Goal: Task Accomplishment & Management: Manage account settings

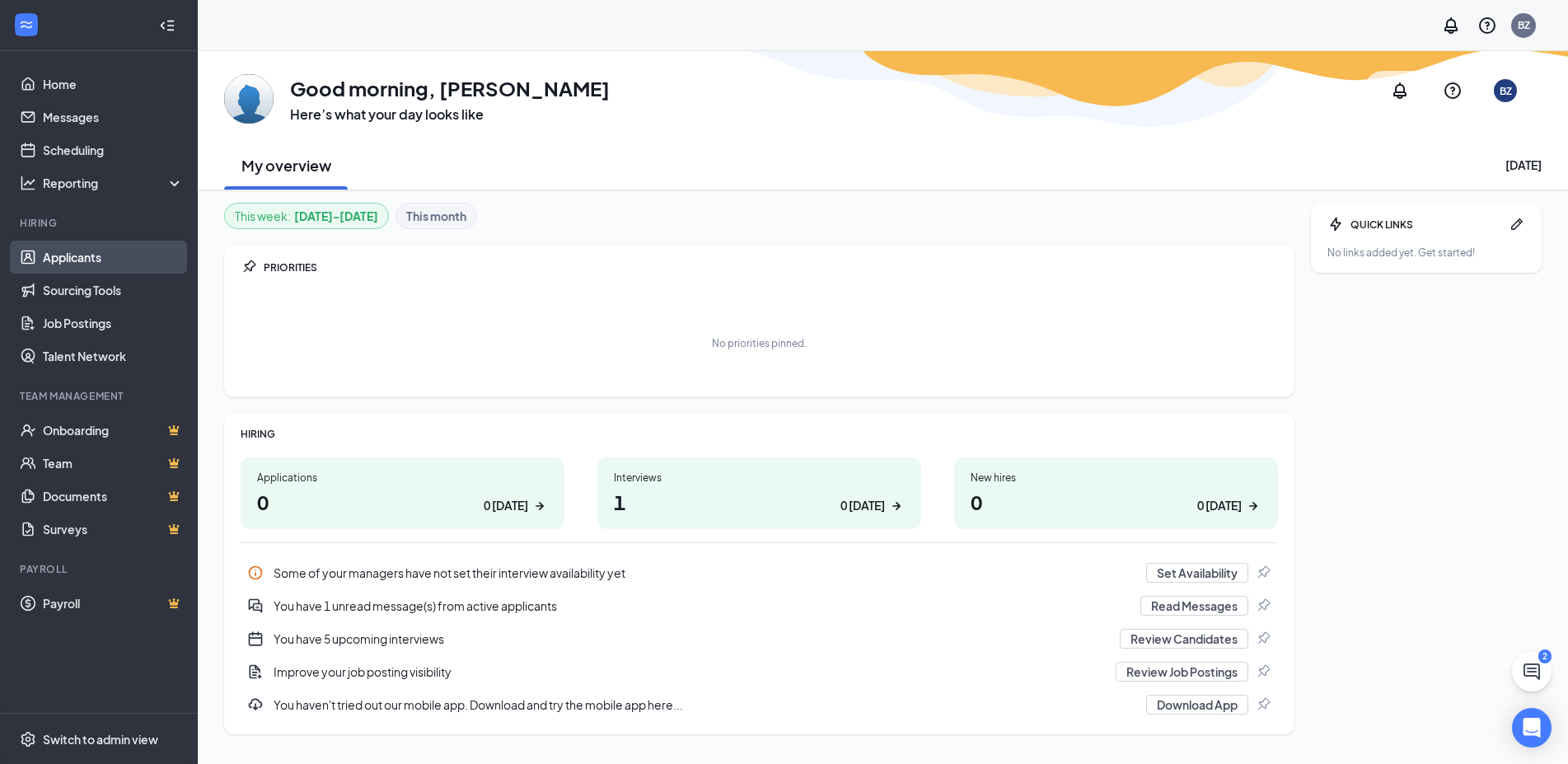
click at [75, 259] on link "Applicants" at bounding box center [114, 257] width 141 height 33
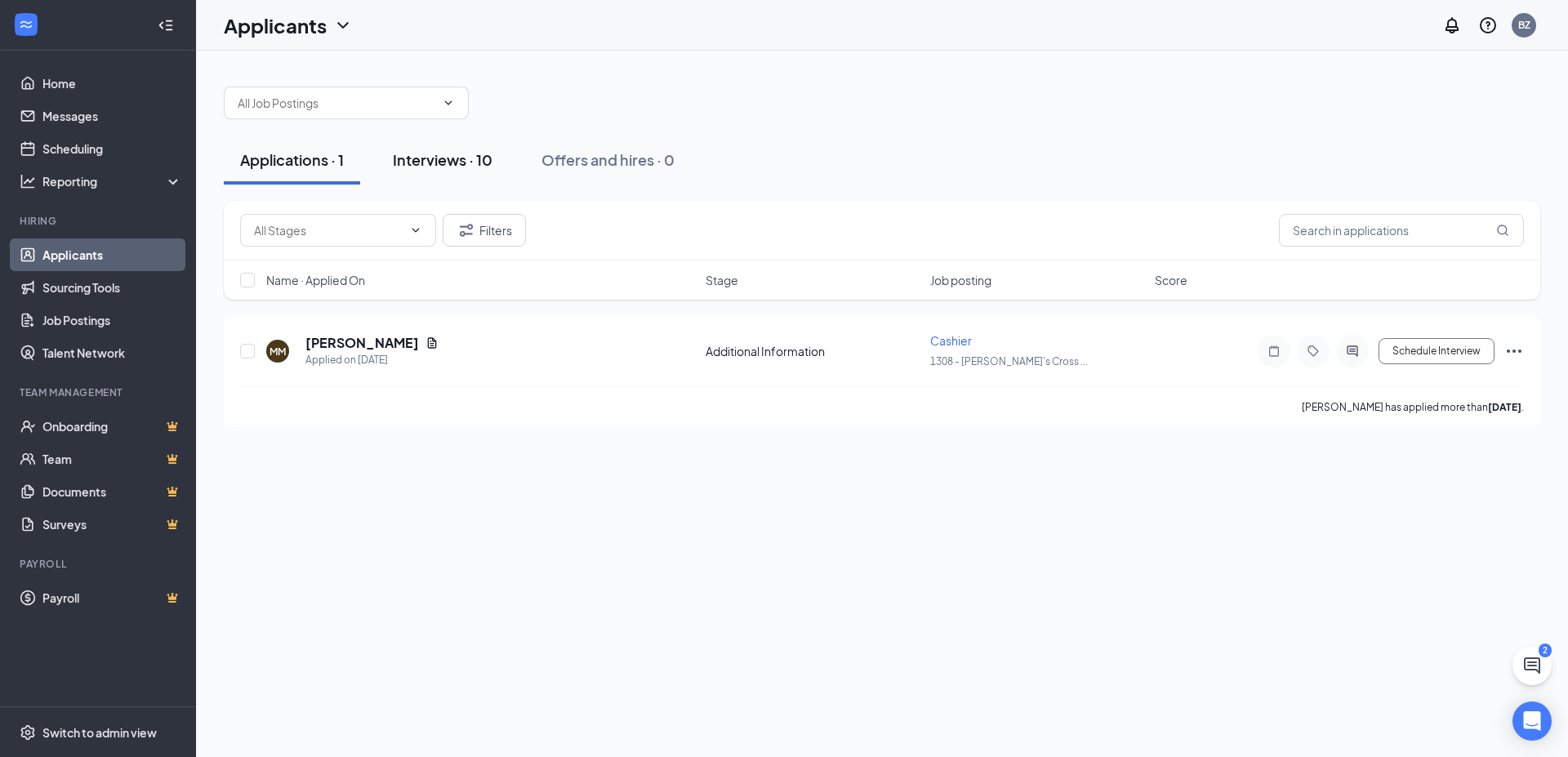
click at [417, 164] on div "Interviews · 10" at bounding box center [442, 159] width 100 height 21
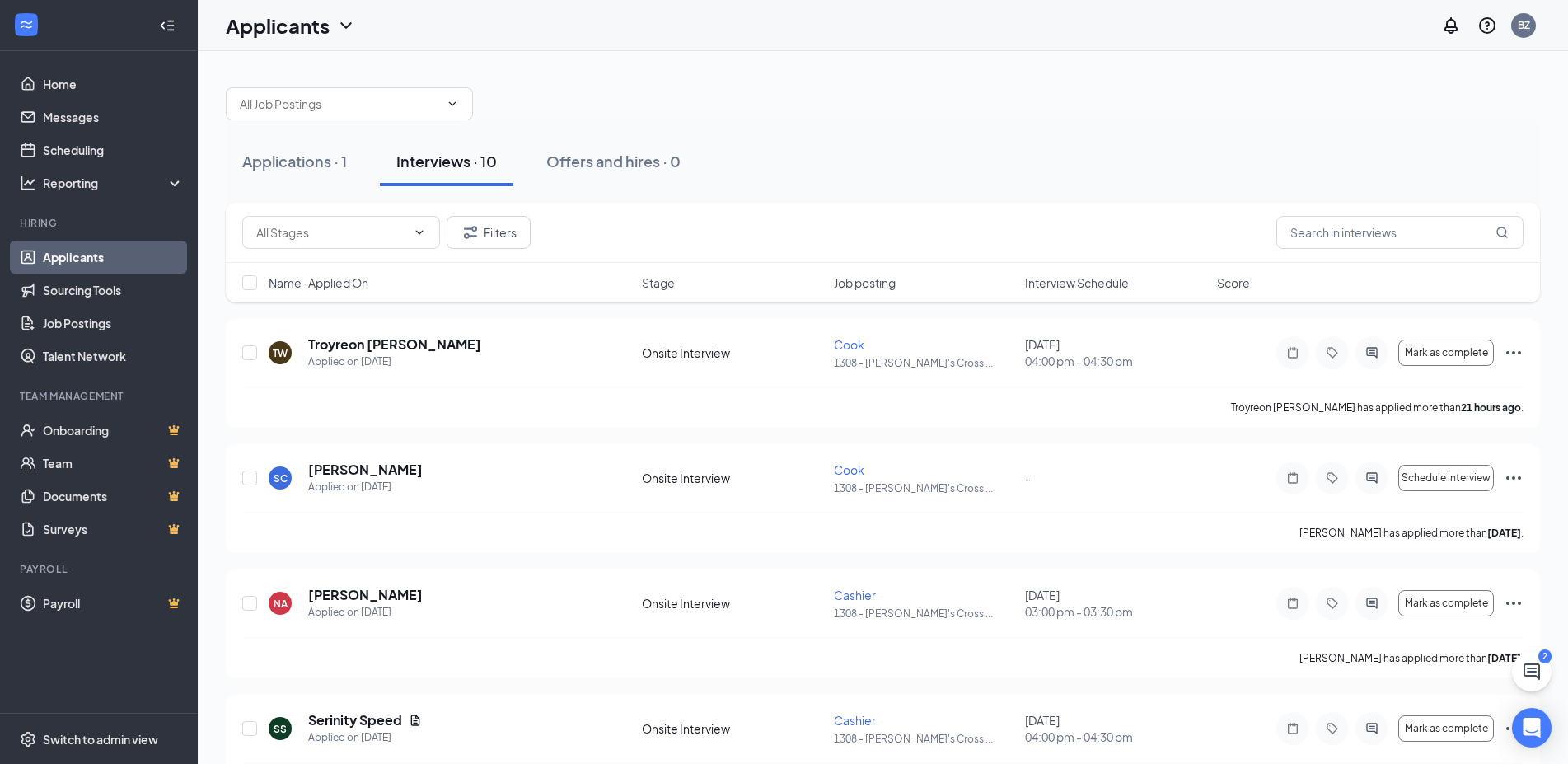
scroll to position [811, 0]
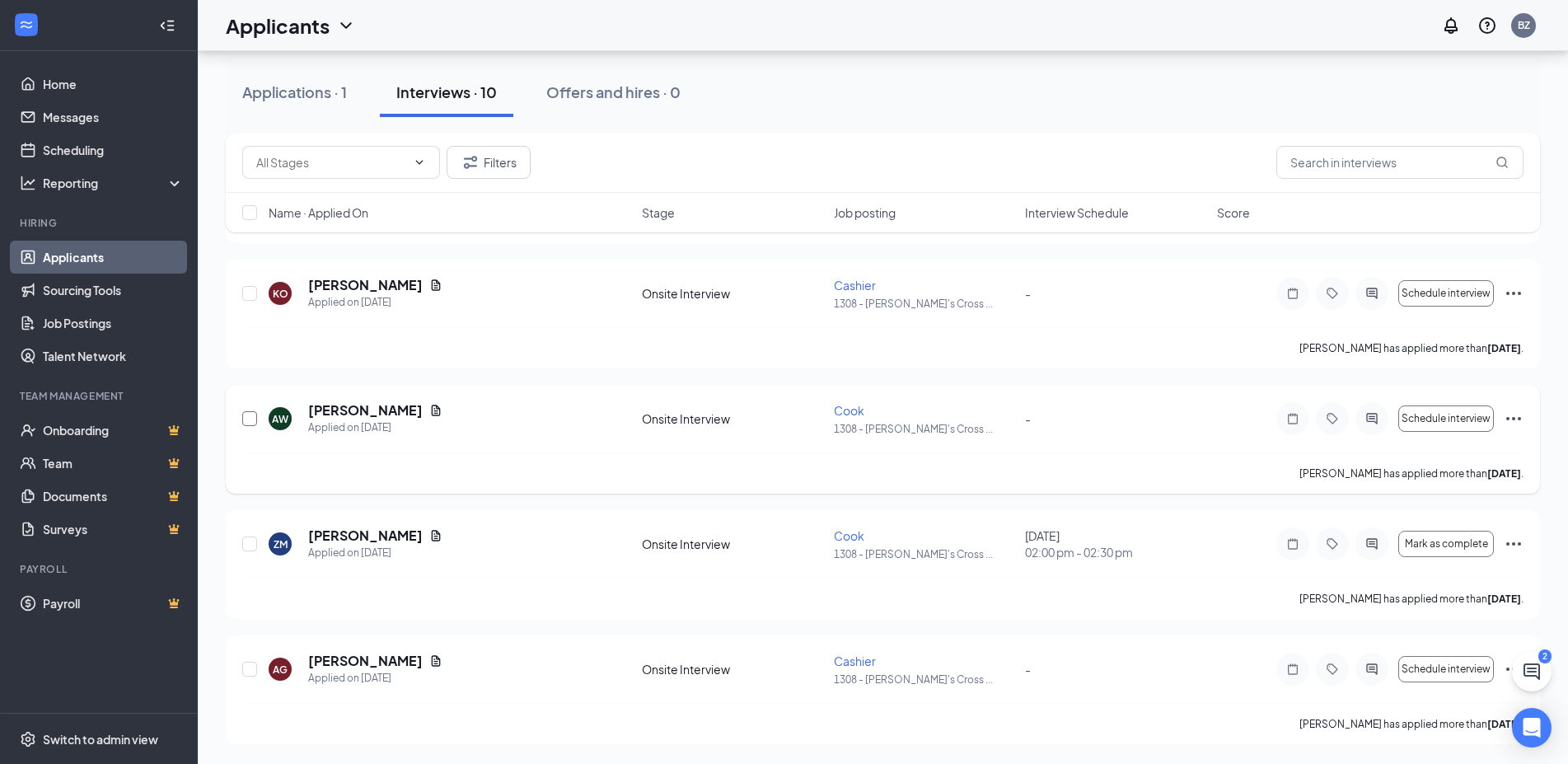
click at [249, 419] on input "checkbox" at bounding box center [249, 419] width 15 height 15
checkbox input "true"
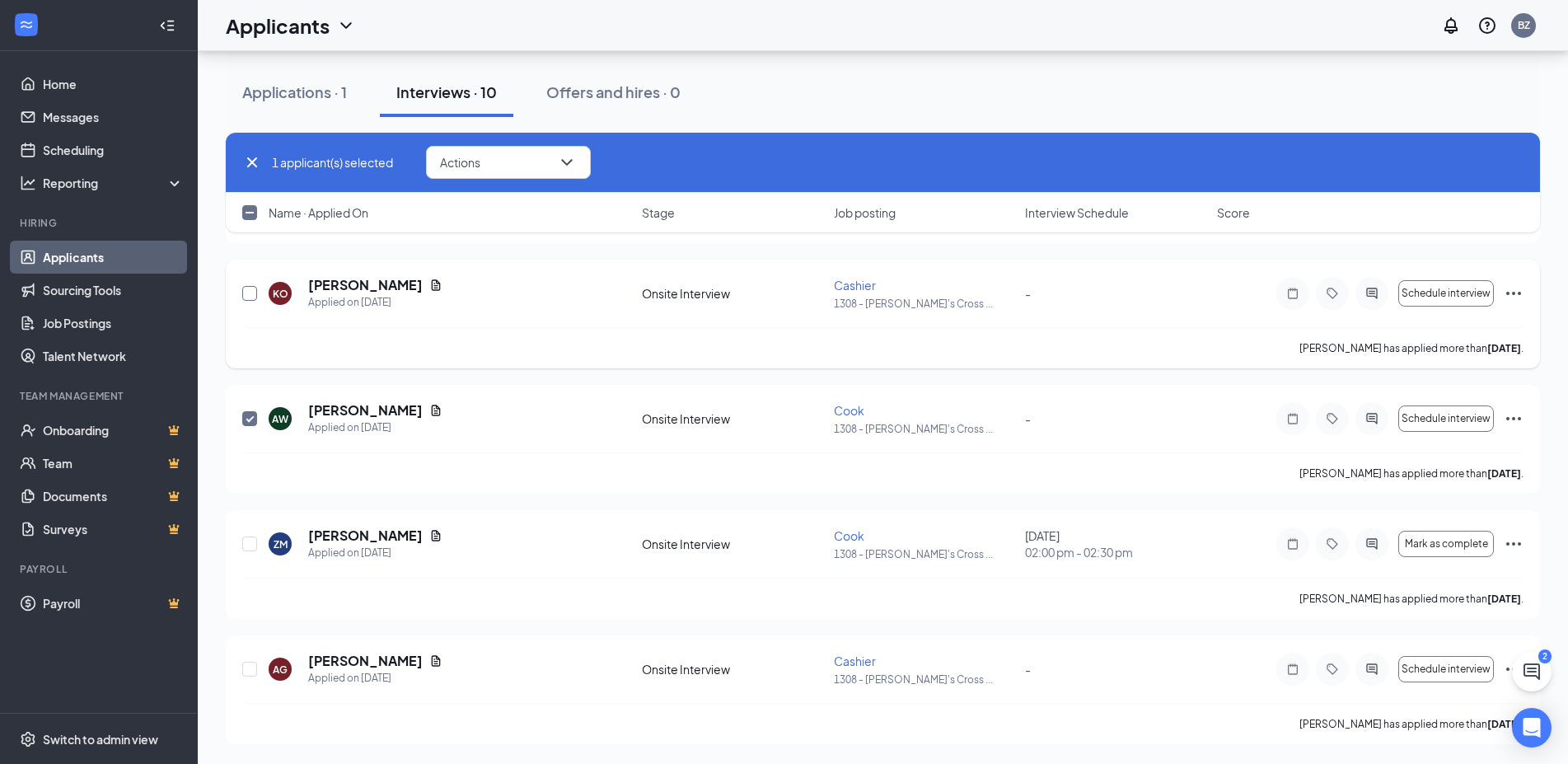
click at [248, 295] on input "checkbox" at bounding box center [249, 293] width 15 height 15
checkbox input "true"
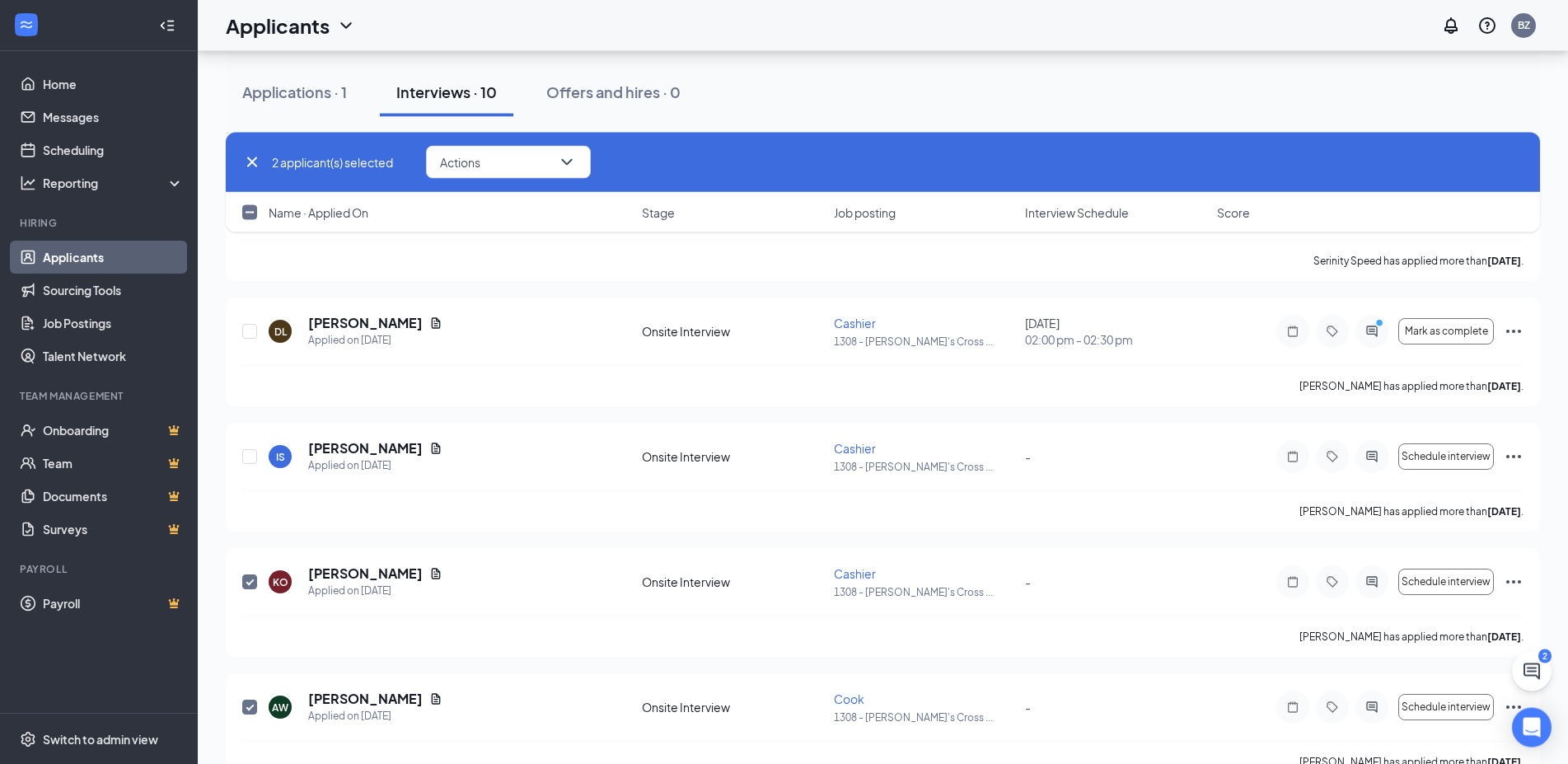
scroll to position [517, 0]
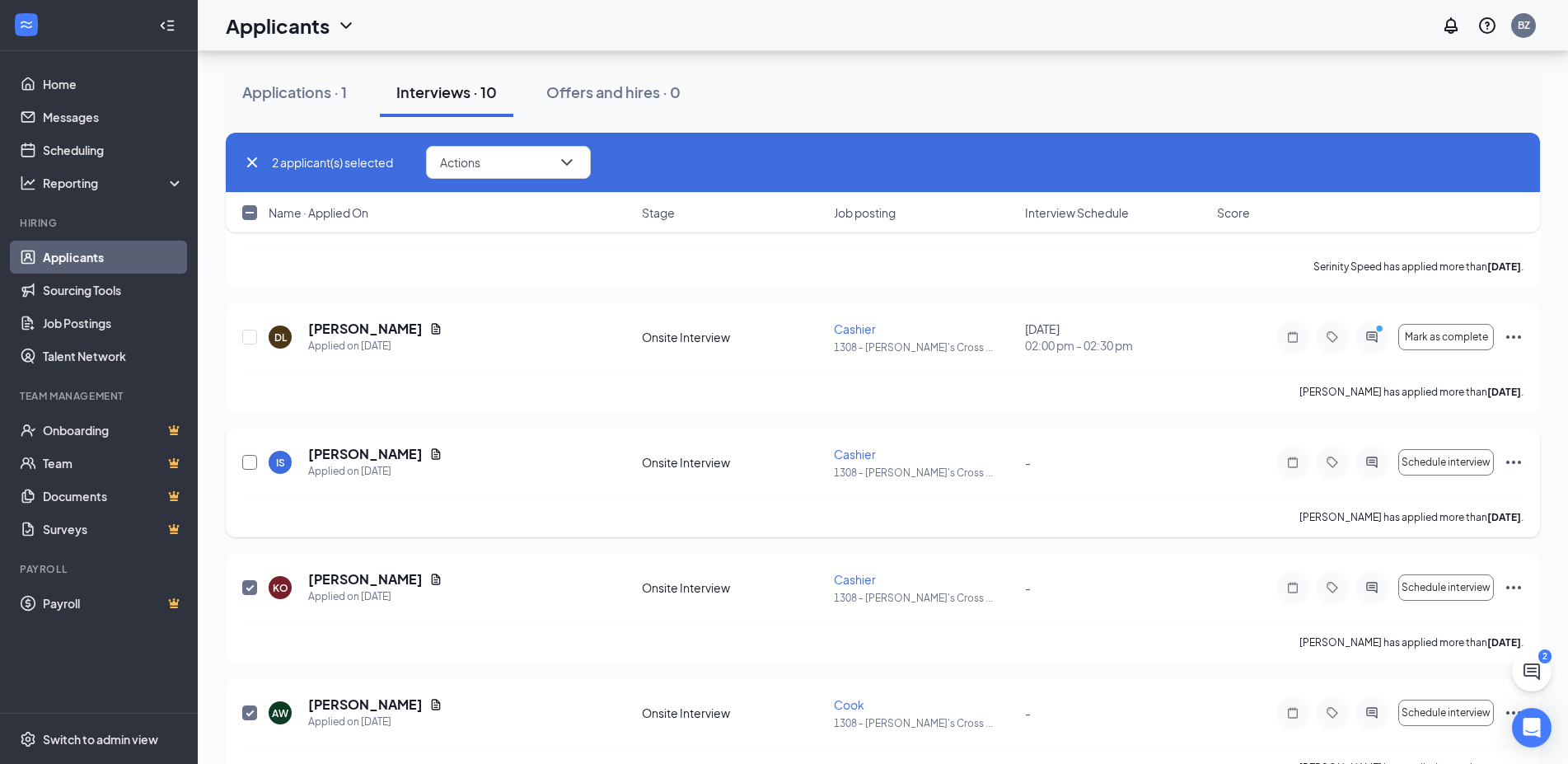
click at [251, 465] on input "checkbox" at bounding box center [249, 462] width 15 height 15
checkbox input "true"
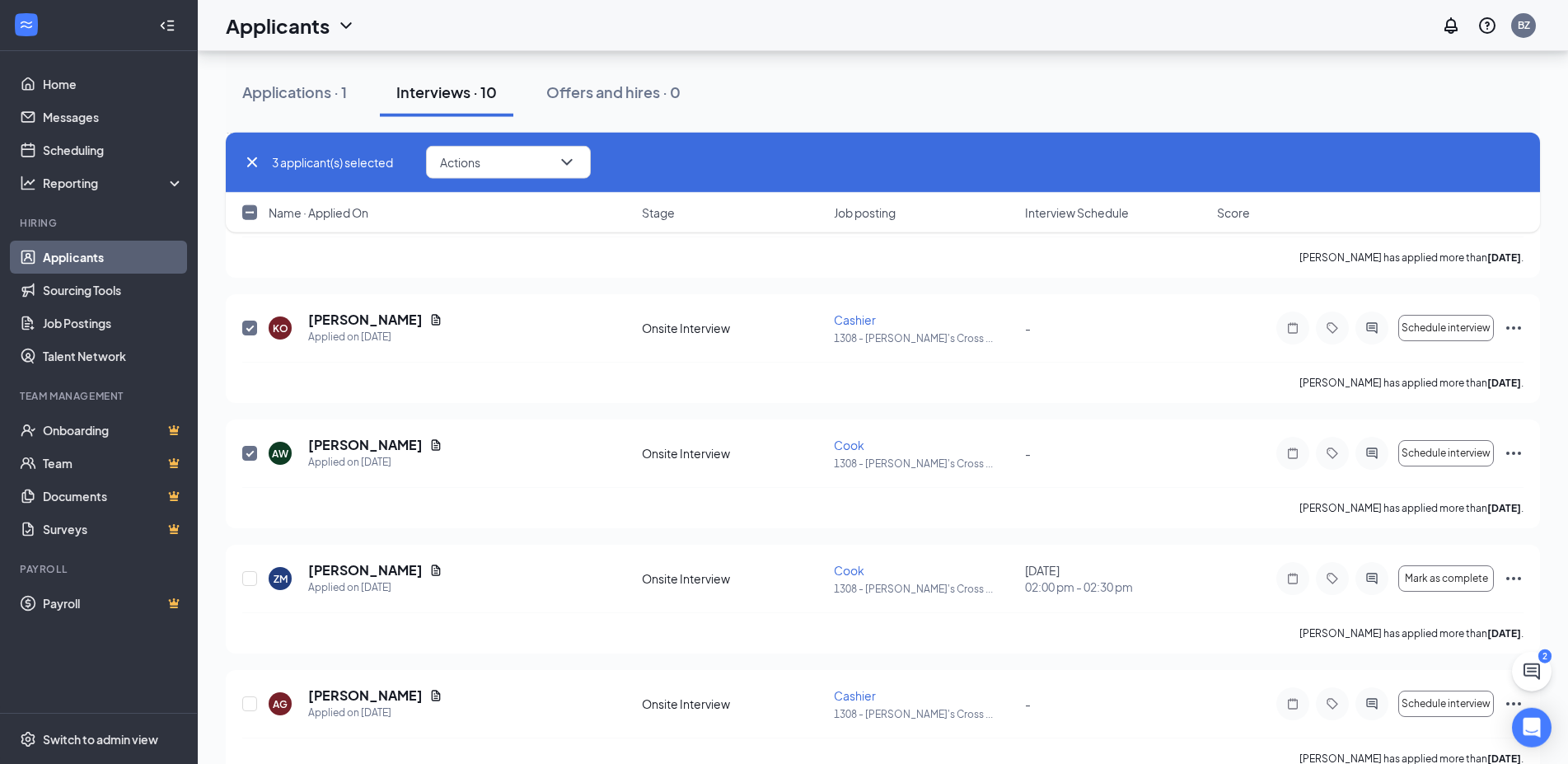
scroll to position [811, 0]
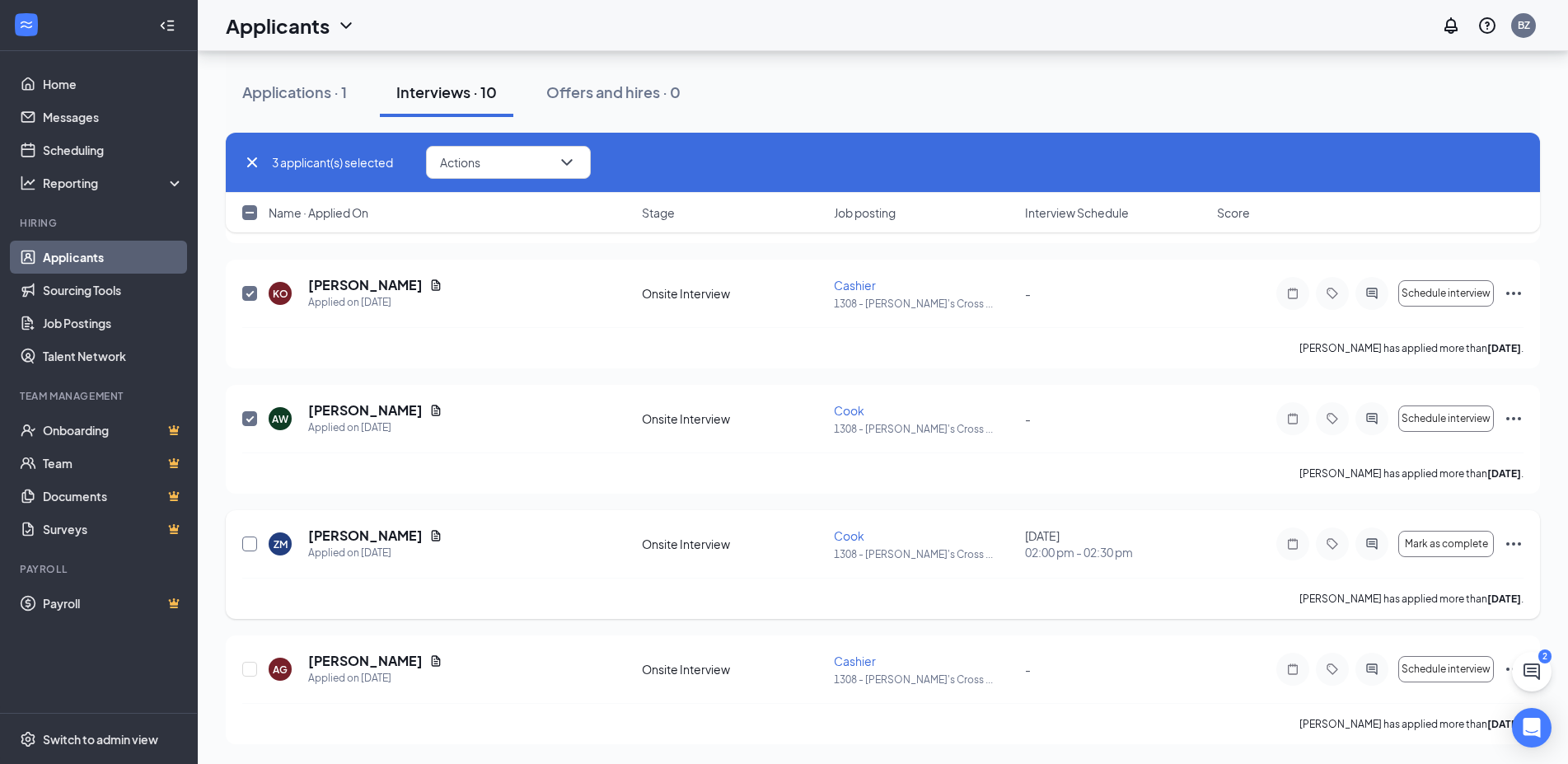
click at [252, 543] on input "checkbox" at bounding box center [249, 544] width 15 height 15
checkbox input "true"
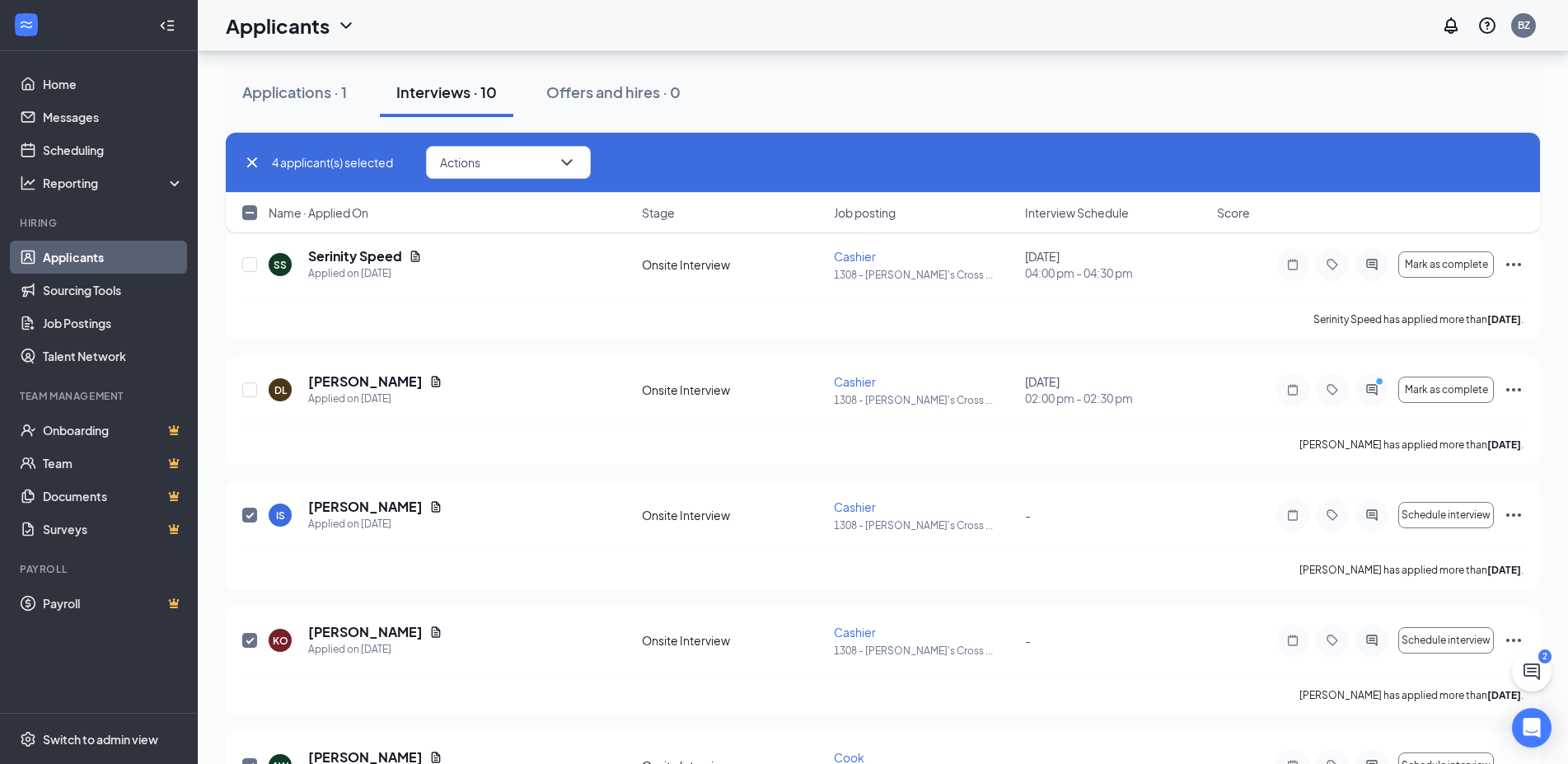
scroll to position [461, 0]
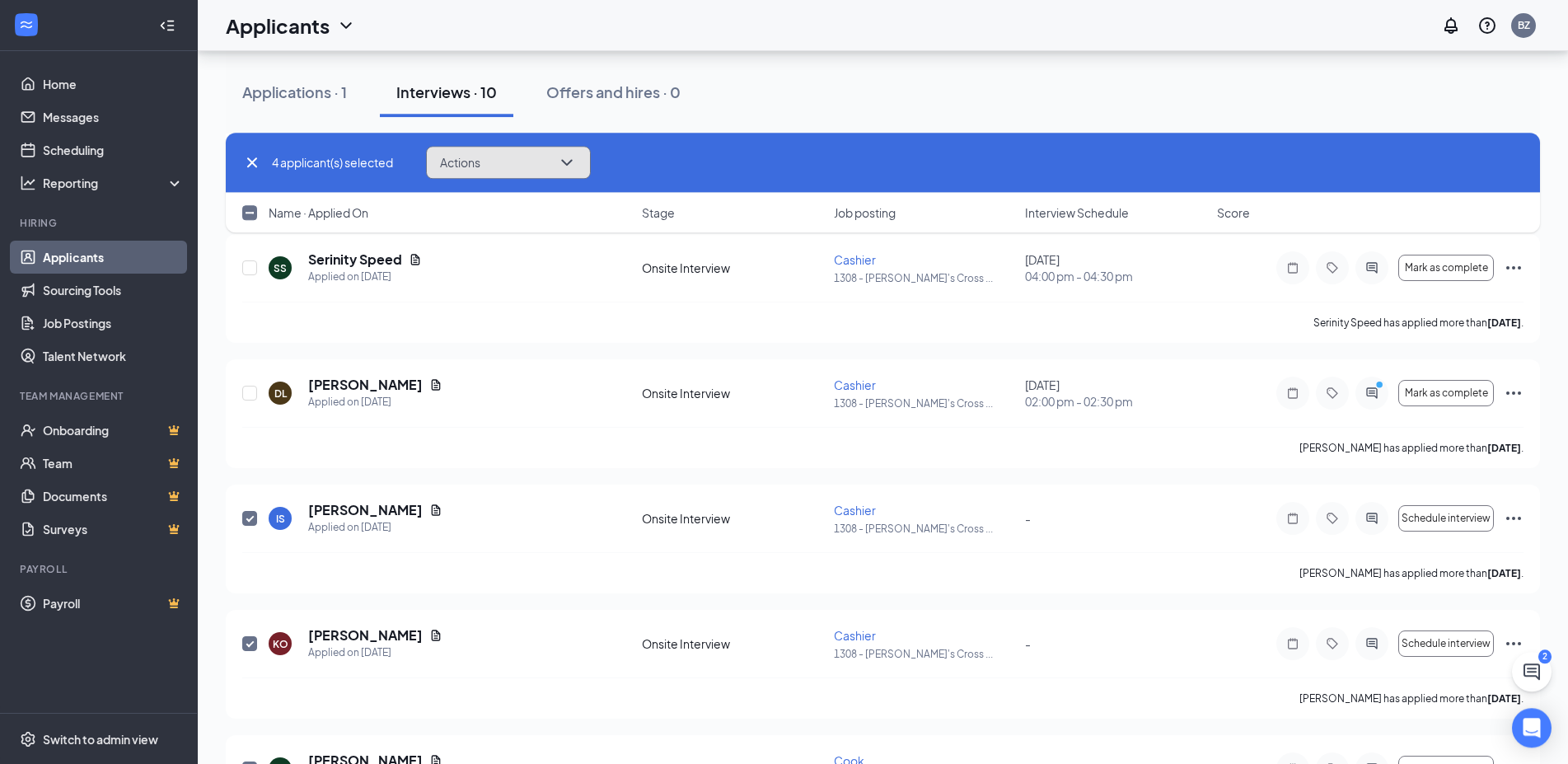
click at [570, 157] on icon "ChevronDown" at bounding box center [567, 162] width 20 height 20
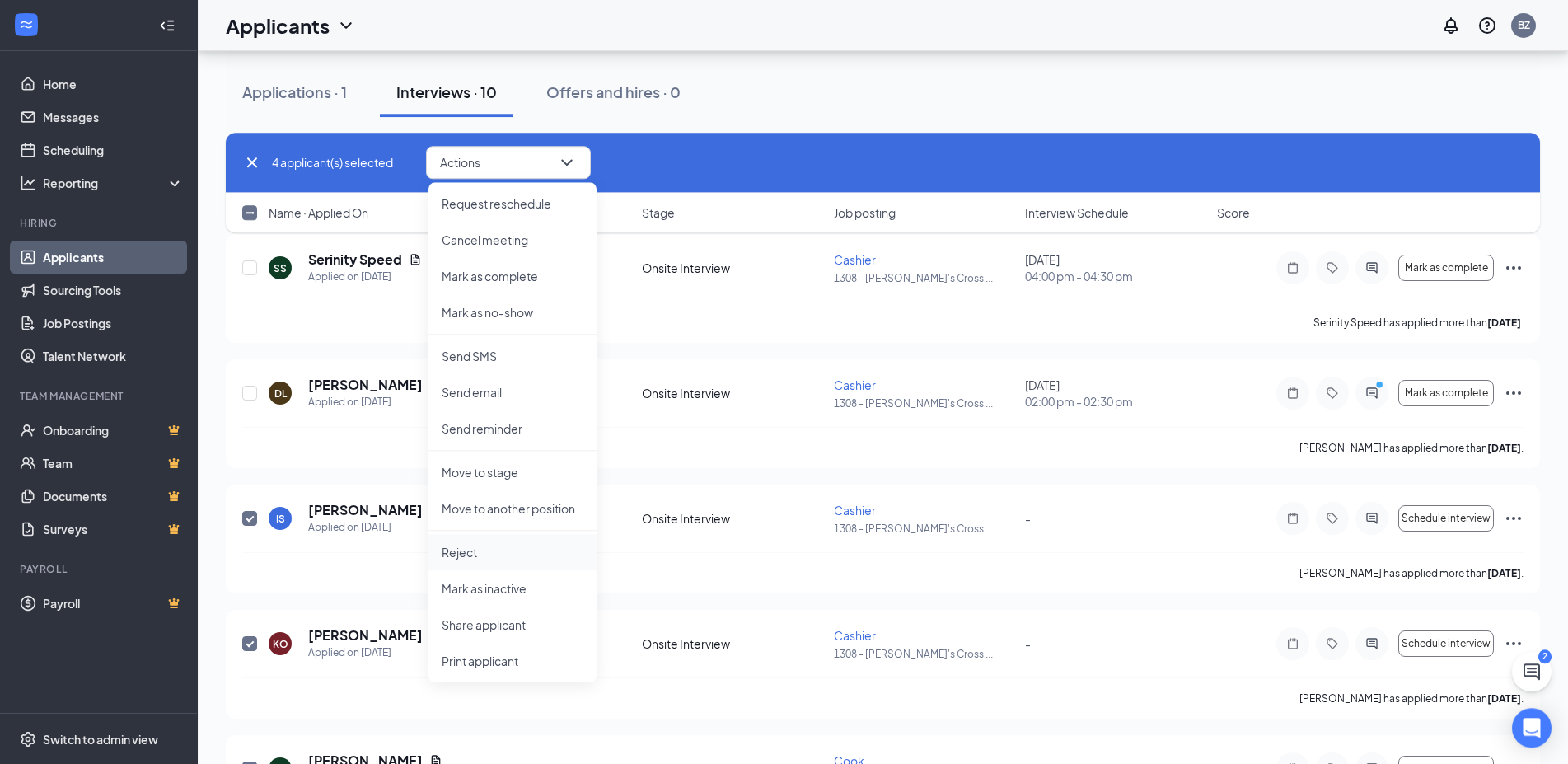
click at [472, 558] on p "Reject" at bounding box center [512, 552] width 141 height 17
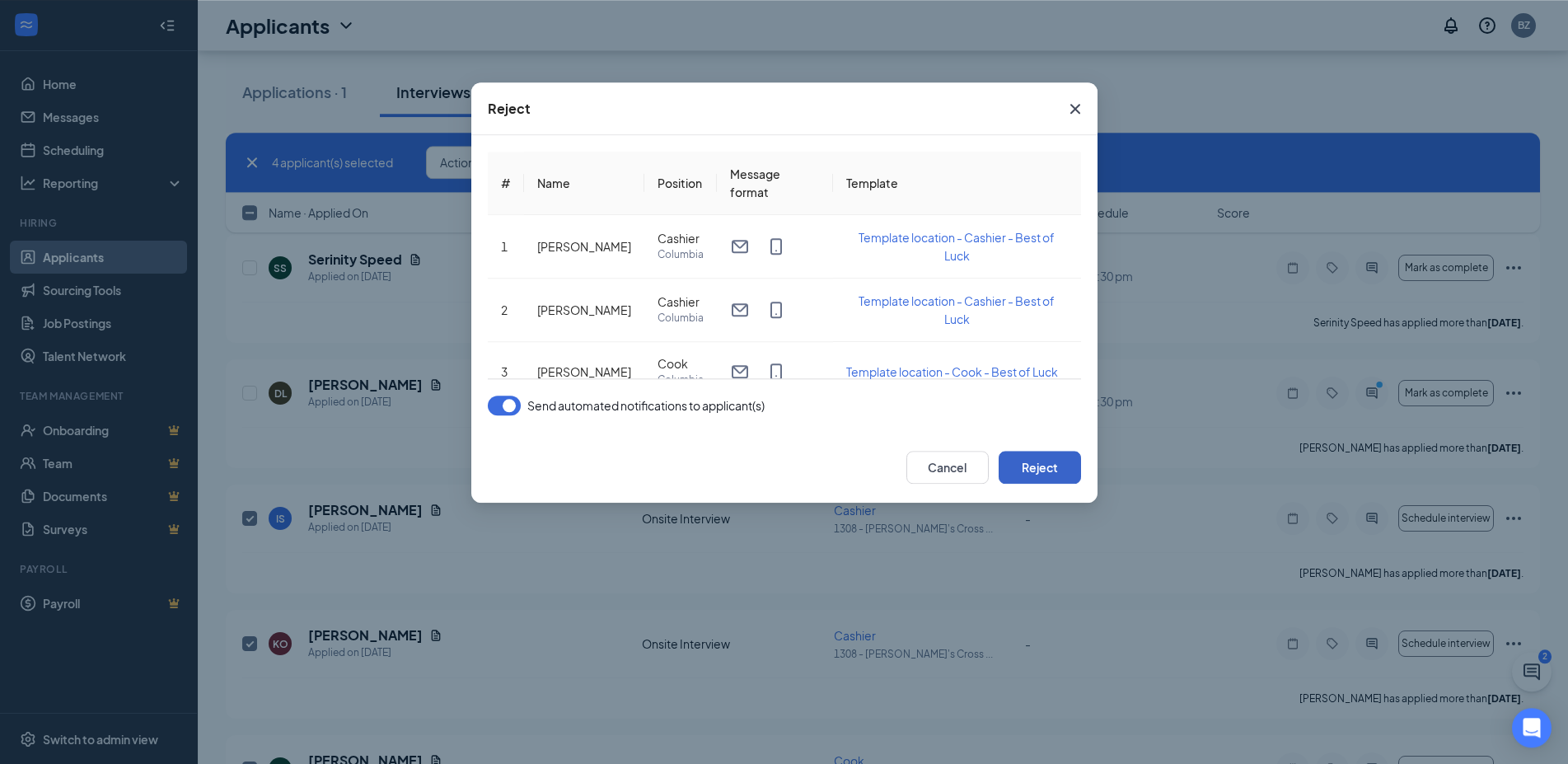
click at [1049, 473] on button "Reject" at bounding box center [1039, 467] width 82 height 33
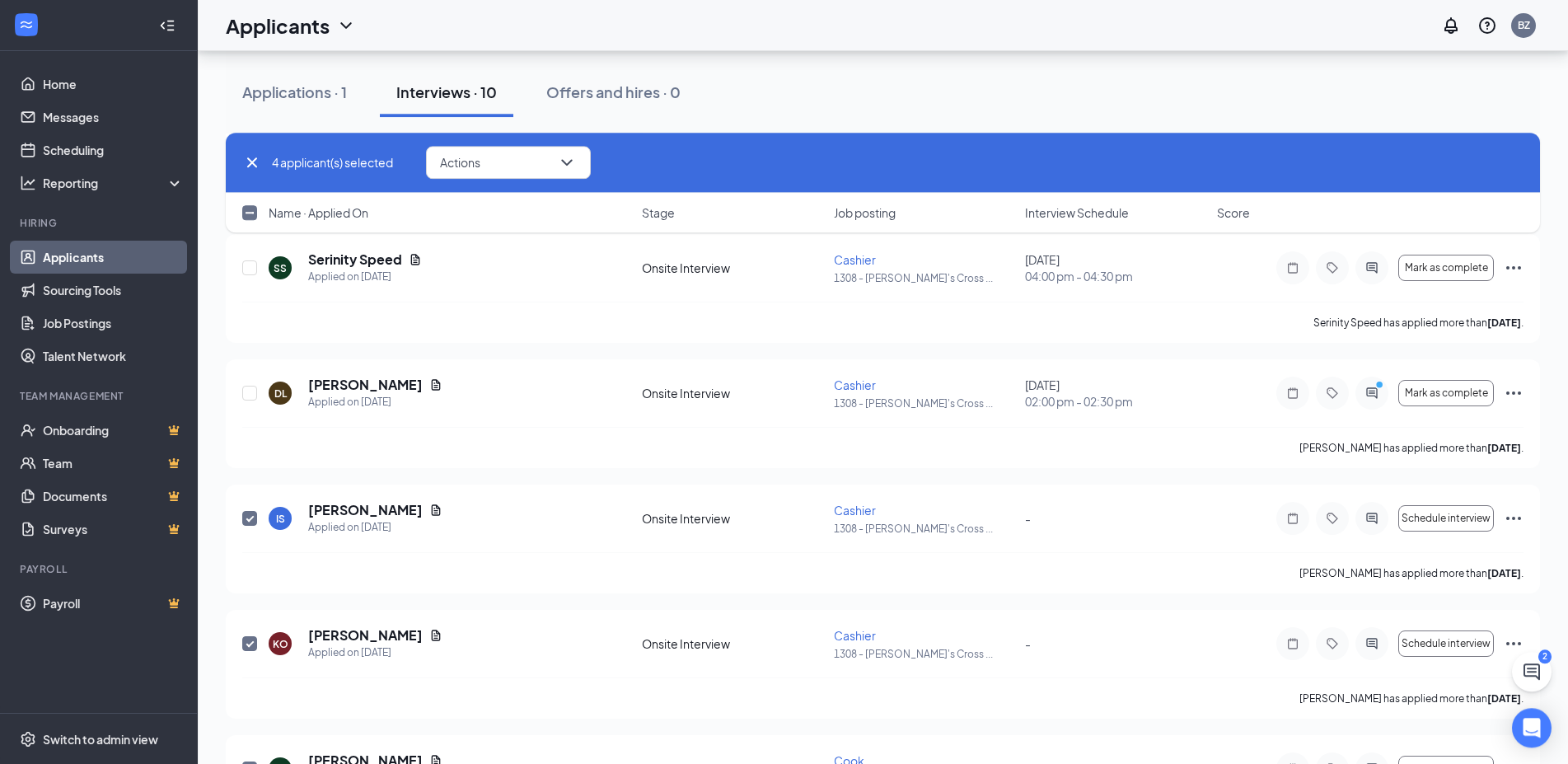
checkbox input "false"
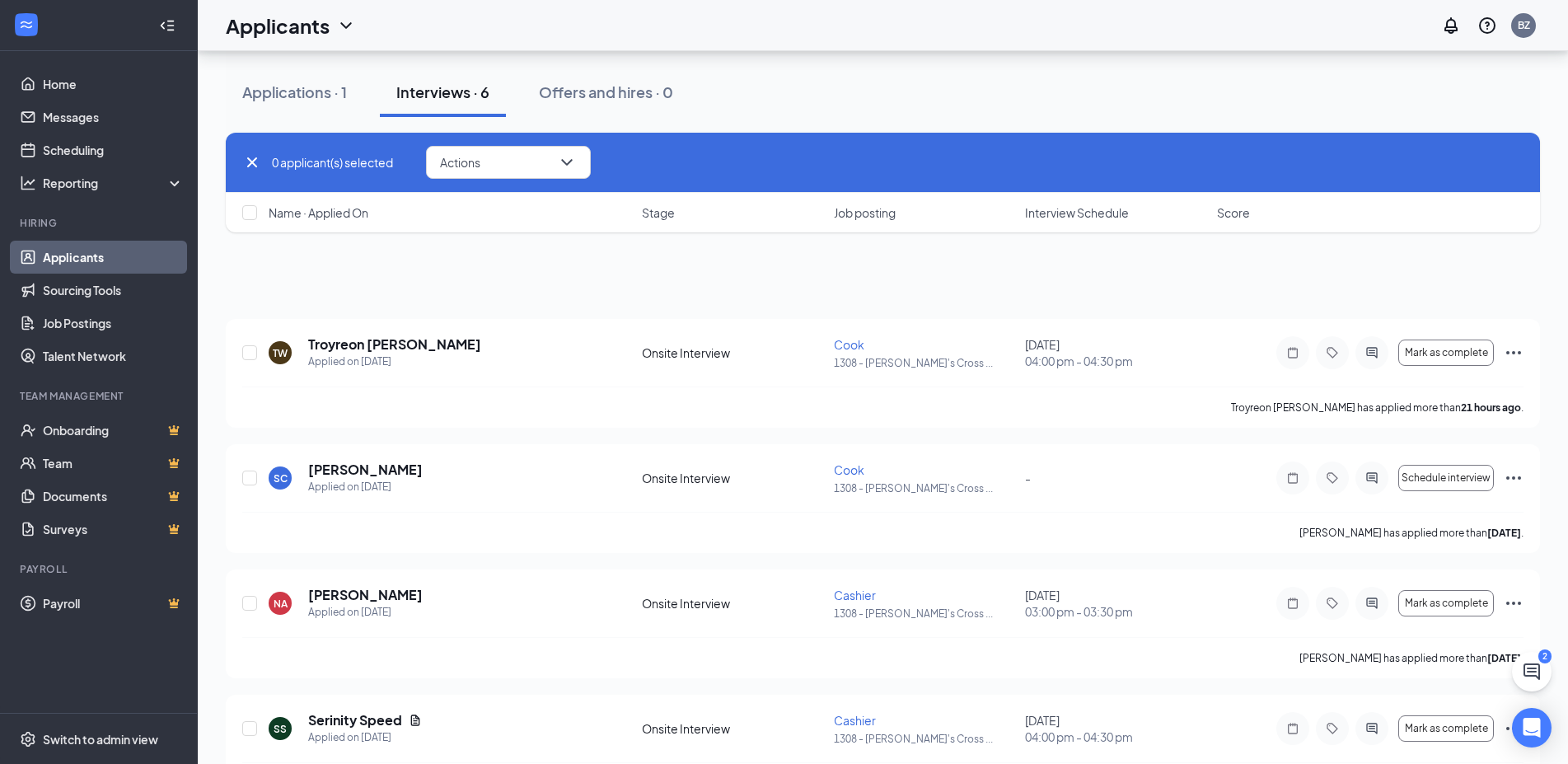
scroll to position [310, 0]
